Goal: Information Seeking & Learning: Compare options

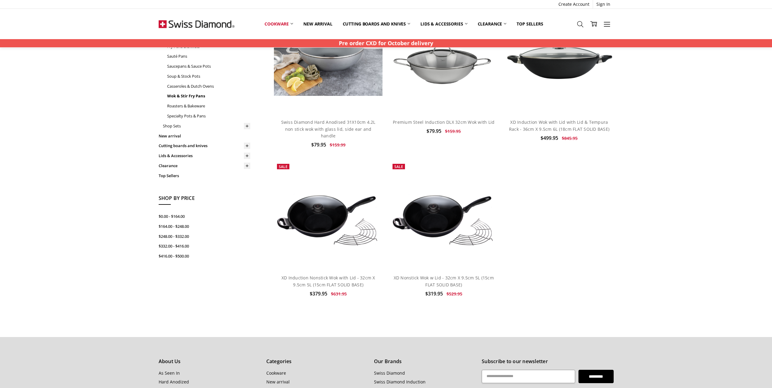
scroll to position [121, 0]
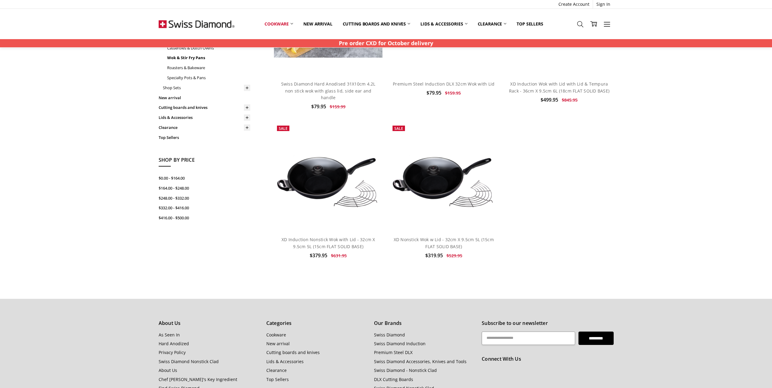
click at [327, 236] on h4 "XD Induction Nonstick Wok with Lid - 32cm X 9.5cm 5L (15cm FLAT SOLID BASE)" at bounding box center [328, 243] width 102 height 14
click at [344, 240] on link "XD Induction Nonstick Wok with Lid - 32cm X 9.5cm 5L (15cm FLAT SOLID BASE)" at bounding box center [329, 243] width 94 height 12
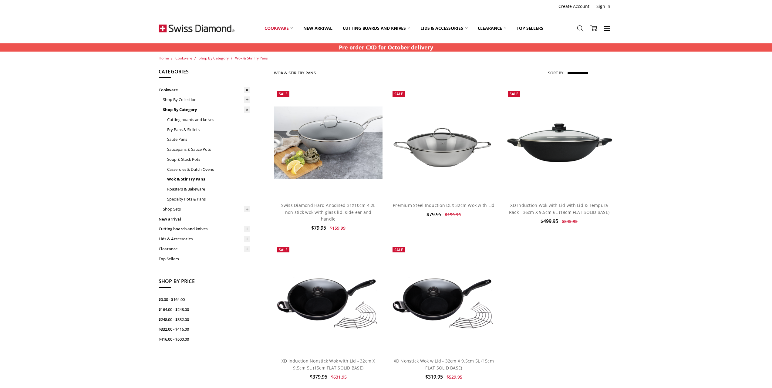
click at [122, 173] on div "Home Cookware Shop By Category Wok & Stir Fry Pans Show Filters Filter Browse b…" at bounding box center [386, 224] width 772 height 338
click at [339, 208] on h4 "Swiss Diamond Hard Anodised 31X10cm 4.2L non stick wok with glass lid, side ear…" at bounding box center [328, 212] width 102 height 20
click at [342, 208] on link "Swiss Diamond Hard Anodised 31X10cm 4.2L non stick wok with glass lid, side ear…" at bounding box center [328, 211] width 94 height 19
